Goal: Task Accomplishment & Management: Use online tool/utility

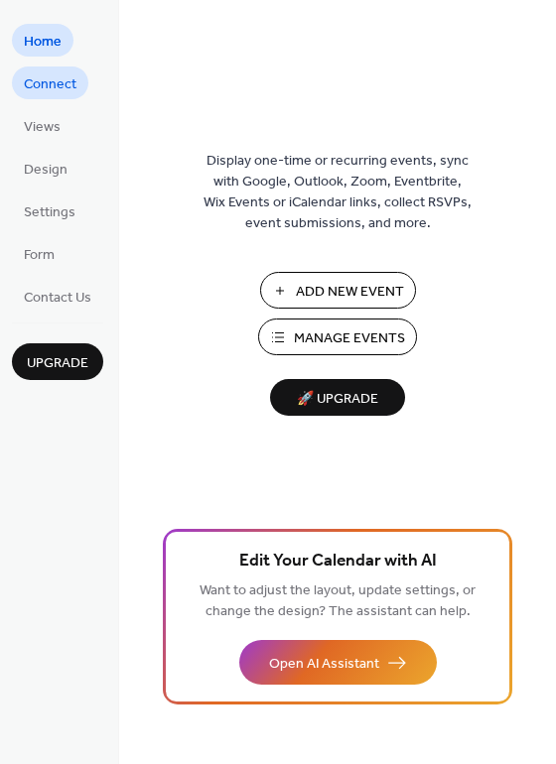
click at [48, 78] on span "Connect" at bounding box center [50, 84] width 53 height 21
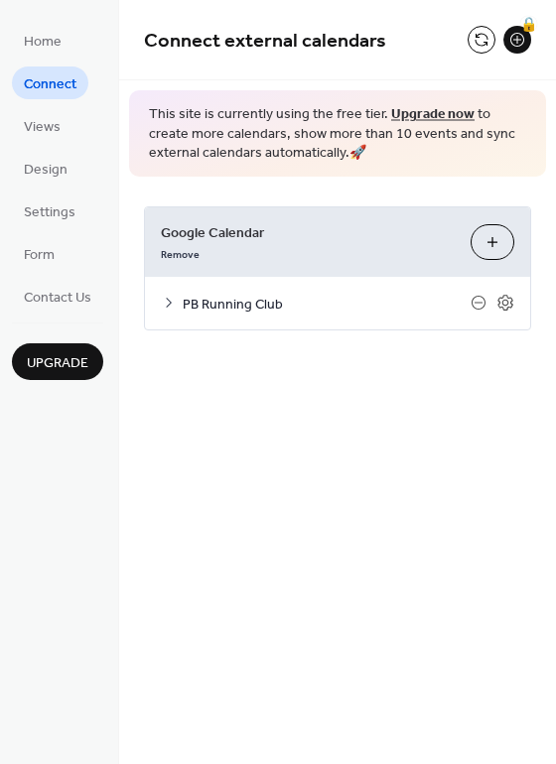
click at [175, 297] on icon at bounding box center [169, 303] width 16 height 16
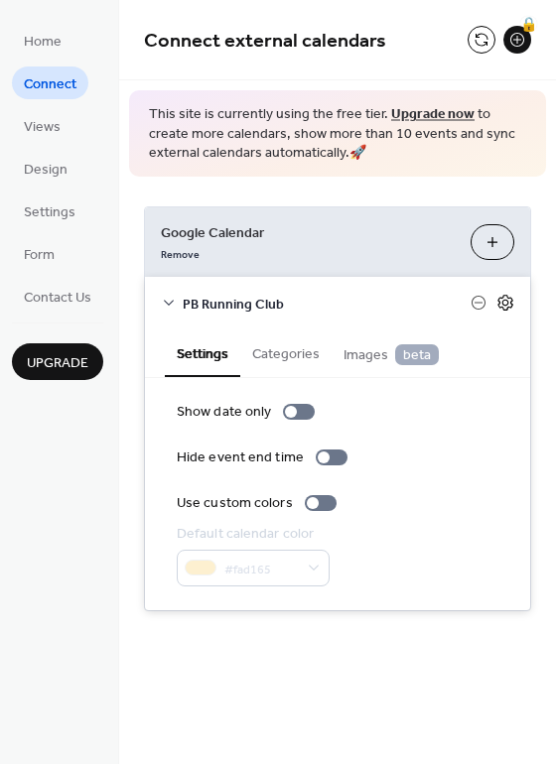
click at [510, 303] on icon at bounding box center [504, 303] width 15 height 16
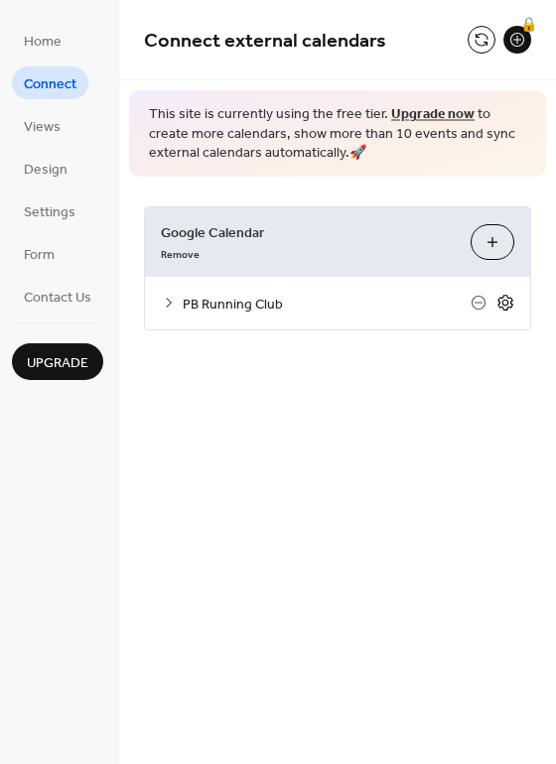
click at [510, 303] on icon at bounding box center [504, 303] width 15 height 16
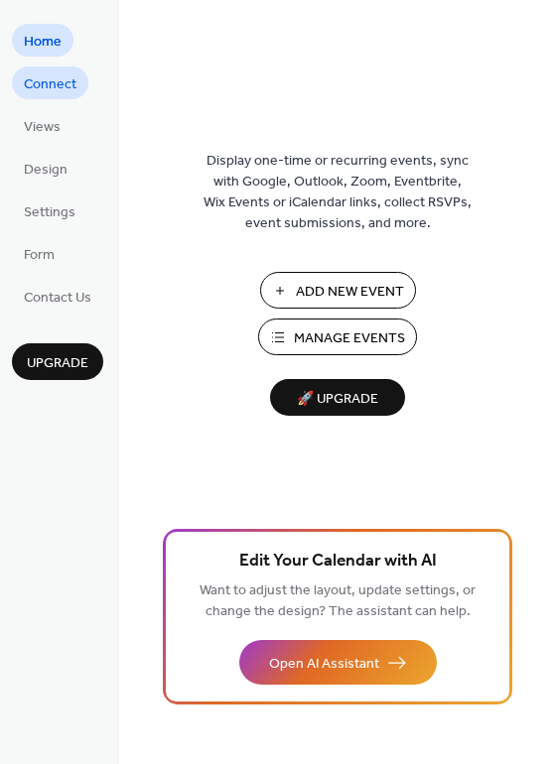
click at [61, 80] on span "Connect" at bounding box center [50, 84] width 53 height 21
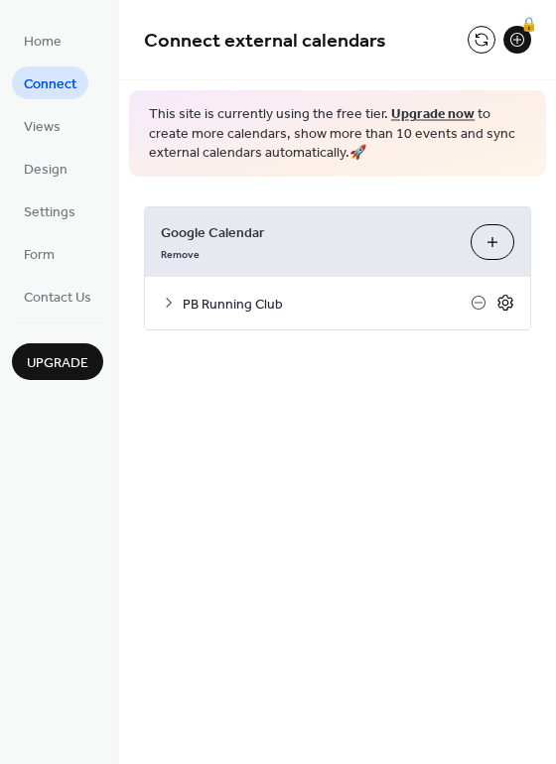
click at [503, 299] on icon at bounding box center [505, 303] width 18 height 18
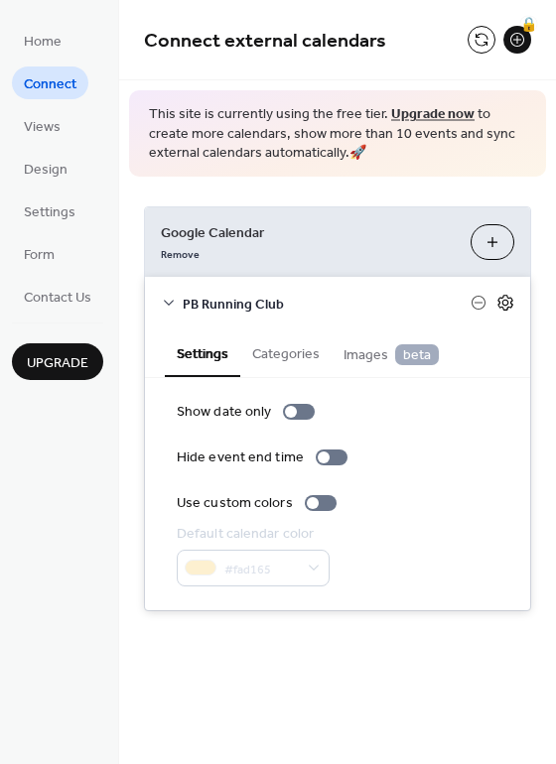
click at [508, 304] on icon at bounding box center [505, 303] width 18 height 18
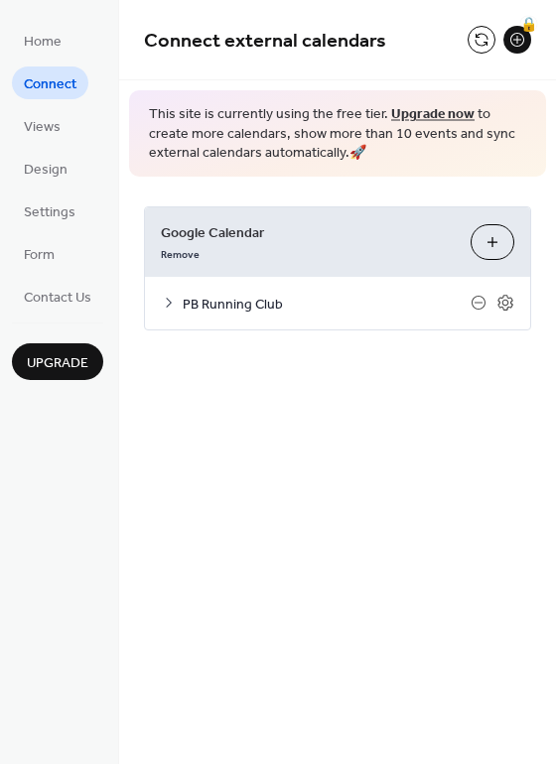
click at [491, 232] on button "Choose Calendars" at bounding box center [493, 242] width 44 height 36
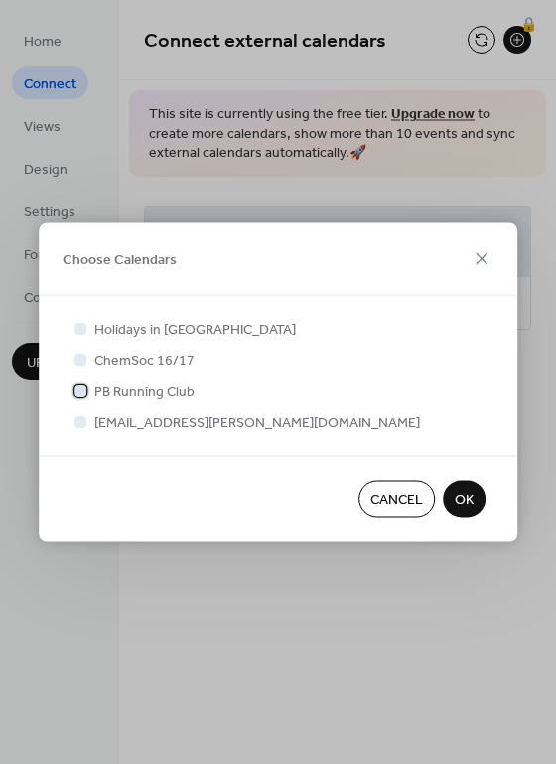
click at [127, 392] on span "PB Running Club" at bounding box center [144, 392] width 100 height 21
click at [183, 391] on span "PB Running Club" at bounding box center [144, 392] width 100 height 21
click at [467, 504] on span "OK" at bounding box center [464, 500] width 19 height 21
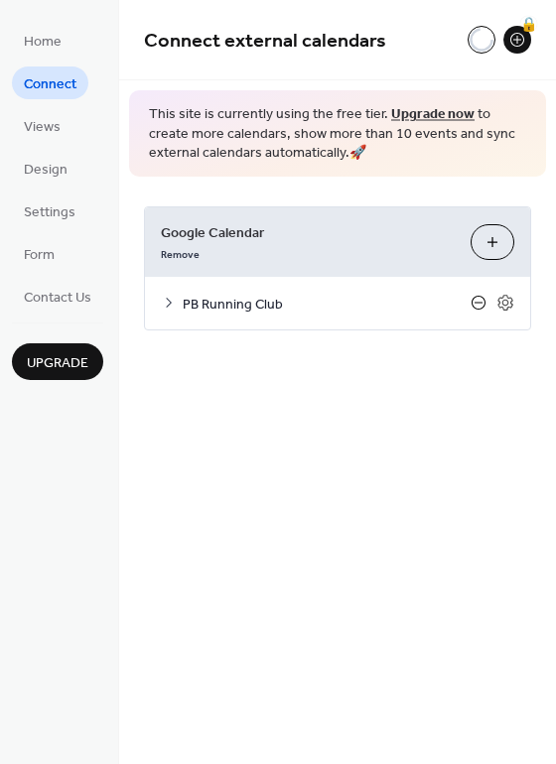
click at [484, 303] on icon at bounding box center [479, 303] width 14 height 14
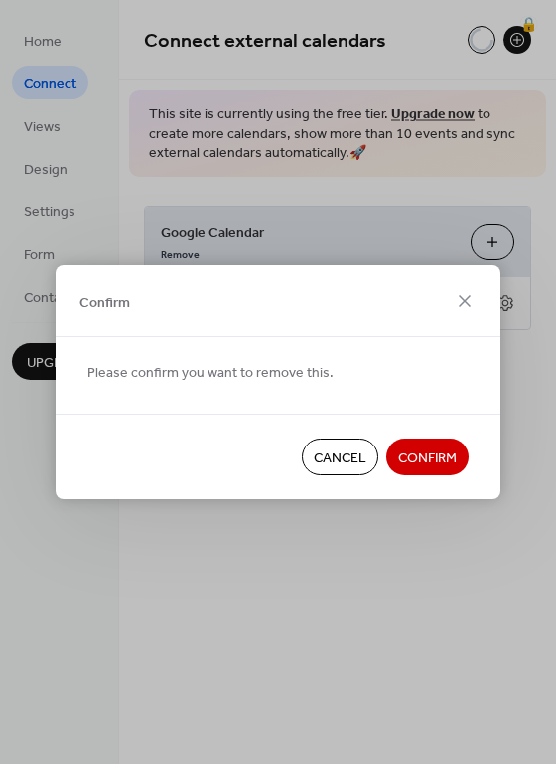
click at [430, 462] on span "Confirm" at bounding box center [427, 459] width 59 height 21
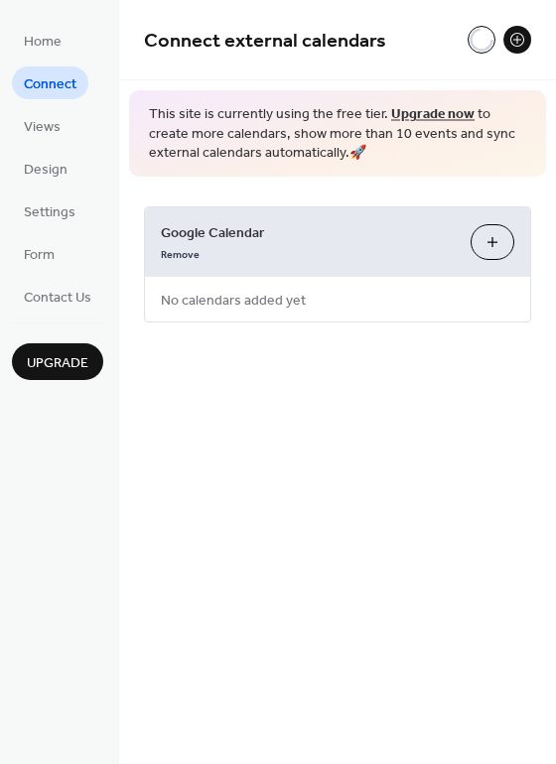
click at [487, 244] on button "Choose Calendars" at bounding box center [493, 242] width 44 height 36
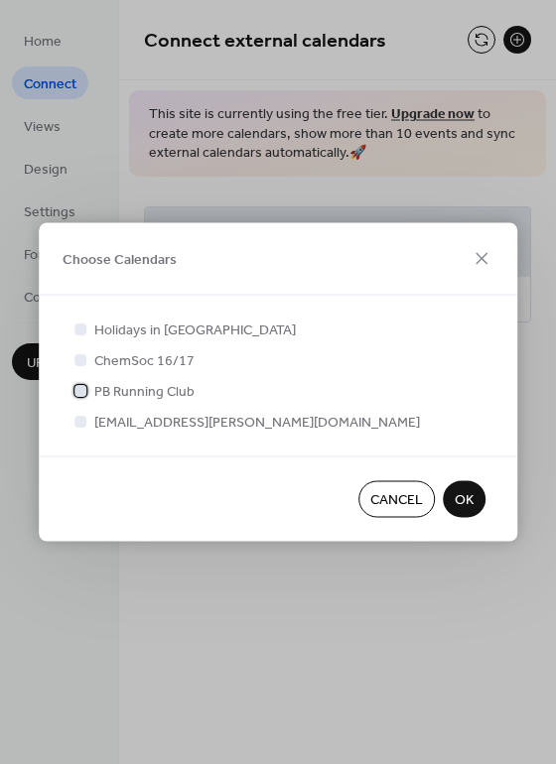
click at [107, 391] on span "PB Running Club" at bounding box center [144, 392] width 100 height 21
click at [459, 495] on span "OK" at bounding box center [464, 500] width 19 height 21
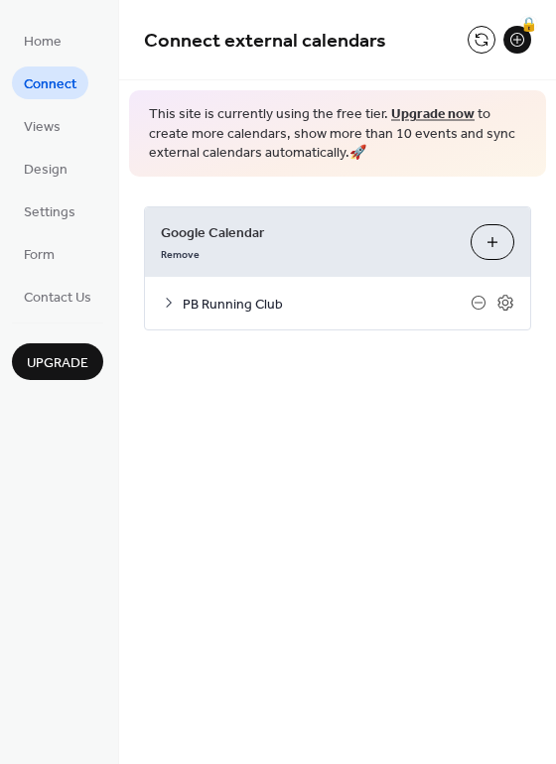
click at [410, 448] on div "Connect external calendars 🔒 This site is currently using the free tier. Upgrad…" at bounding box center [337, 382] width 437 height 764
